Goal: Transaction & Acquisition: Purchase product/service

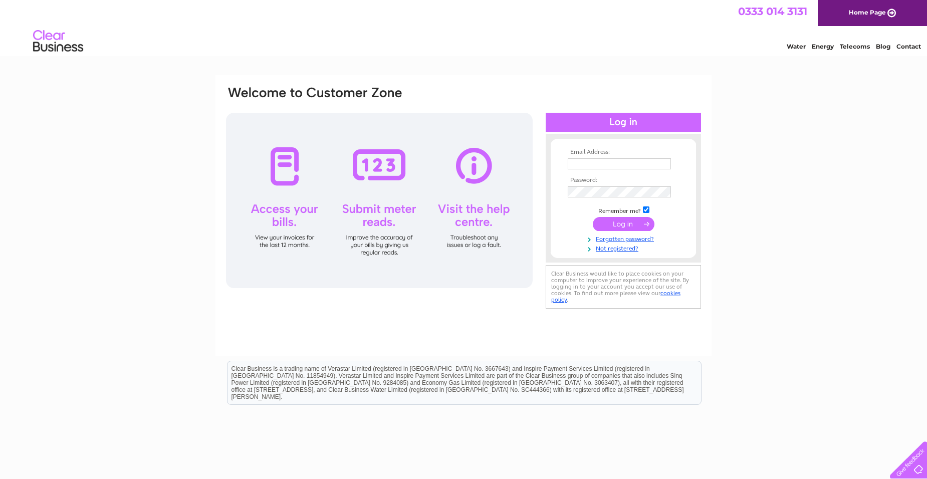
type input "theshedsquadltd@hotmail.com"
click at [617, 225] on input "submit" at bounding box center [624, 224] width 62 height 14
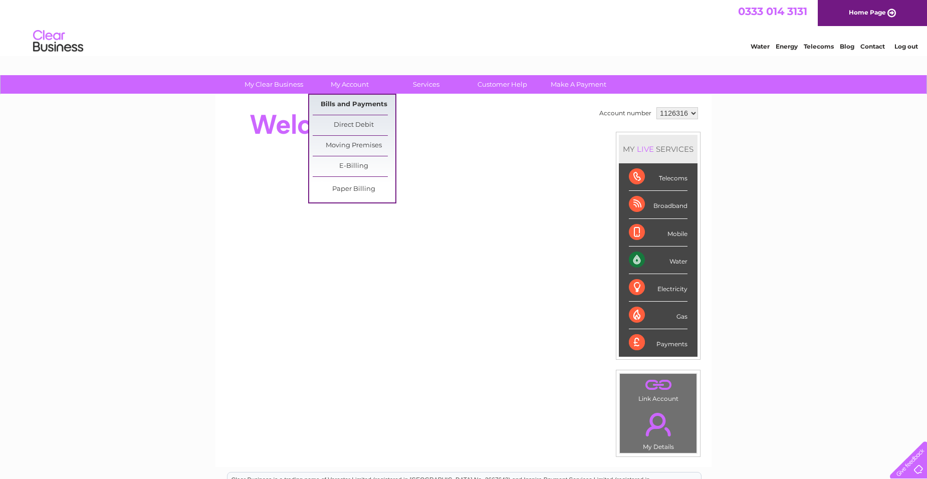
click at [332, 103] on link "Bills and Payments" at bounding box center [354, 105] width 83 height 20
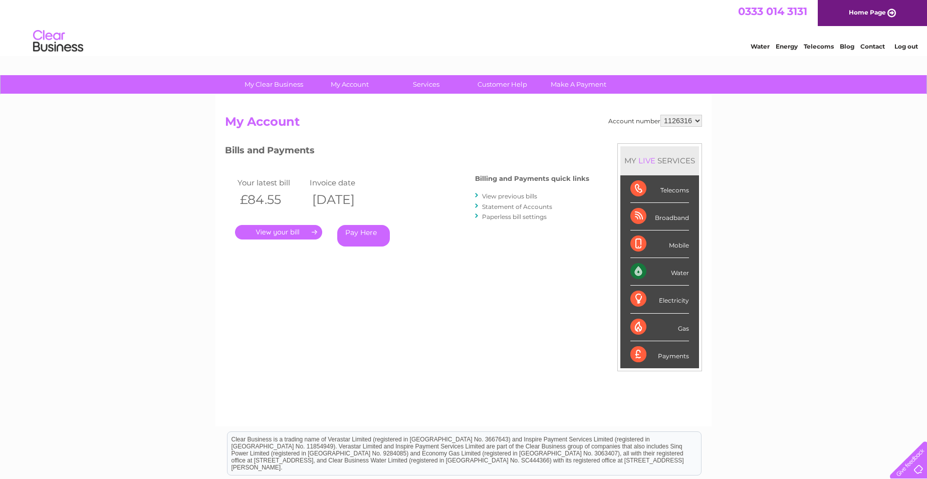
click at [286, 231] on link "." at bounding box center [278, 232] width 87 height 15
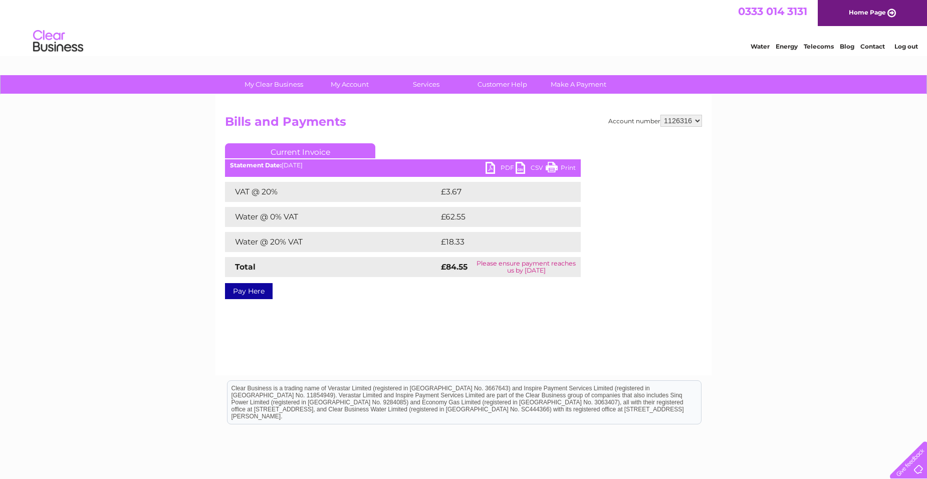
click at [252, 293] on link "Pay Here" at bounding box center [249, 291] width 48 height 16
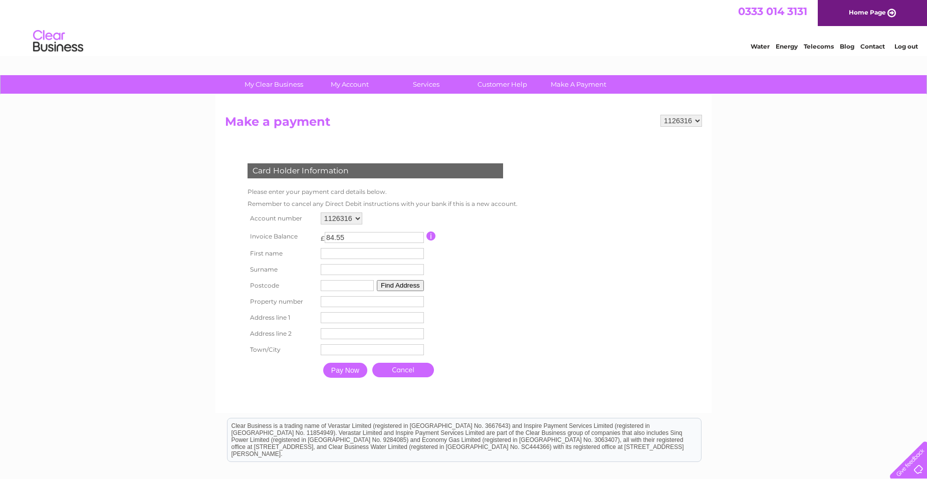
click at [359, 256] on input "text" at bounding box center [372, 253] width 103 height 11
type input "Jean"
type input "McMeekin"
type input "ml85by"
type input "138 Stewart Street"
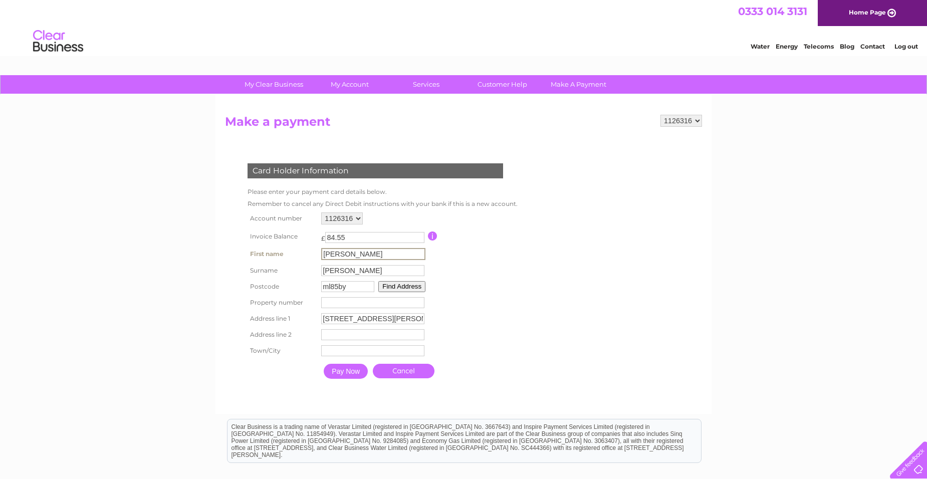
type input "lanarkshire"
type input "Carluke"
click at [365, 305] on input "number" at bounding box center [372, 302] width 103 height 11
type input "138"
click at [347, 372] on input "Pay Now" at bounding box center [345, 370] width 44 height 15
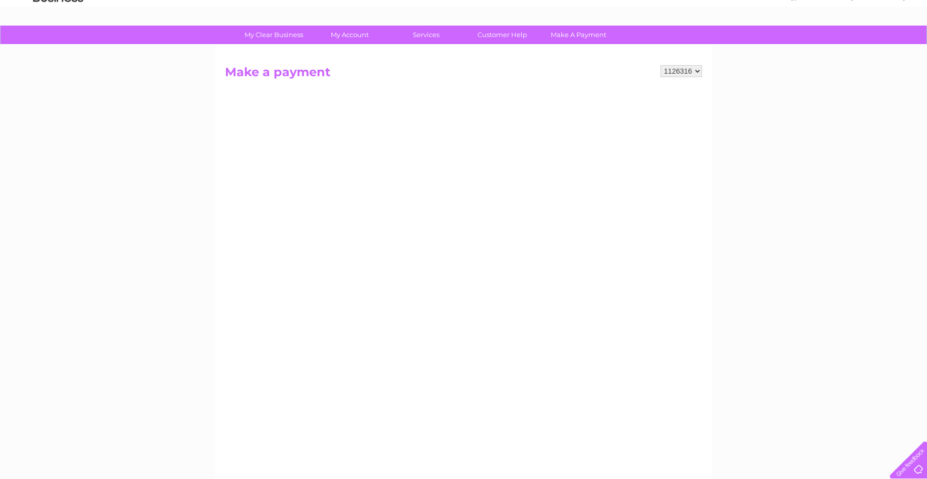
scroll to position [201, 0]
